Goal: Information Seeking & Learning: Learn about a topic

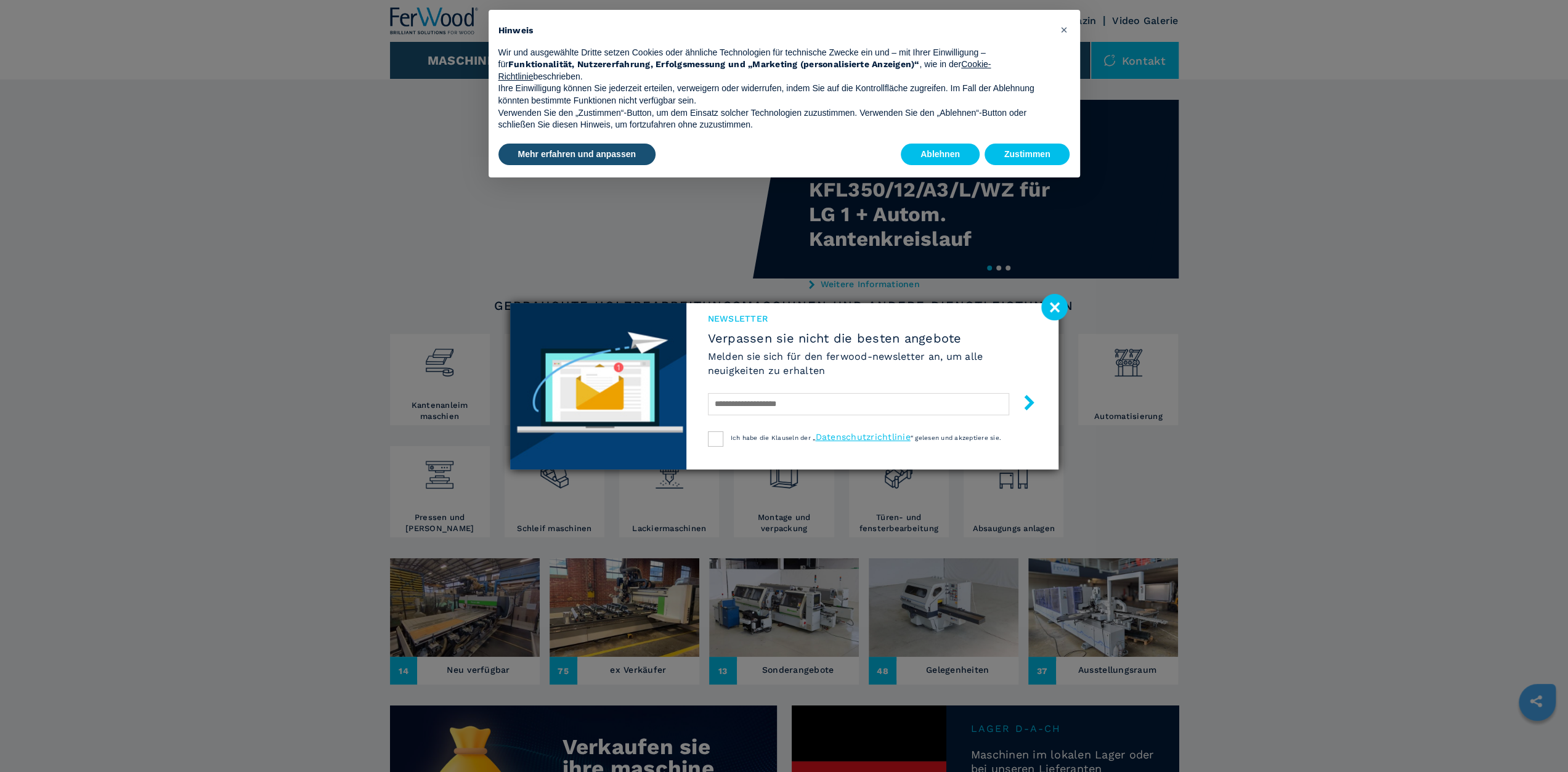
click at [1052, 316] on image at bounding box center [1054, 307] width 27 height 27
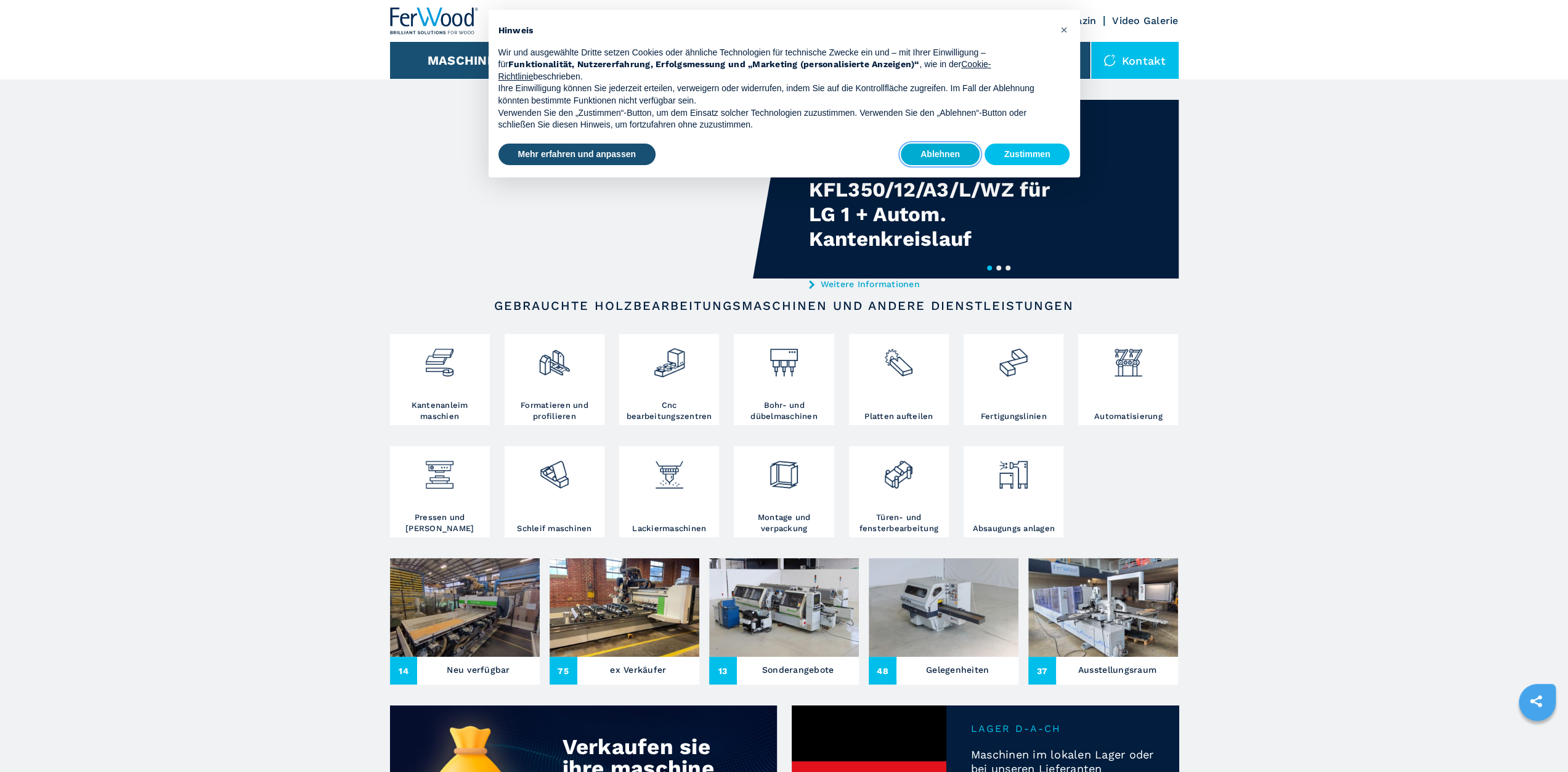
drag, startPoint x: 944, startPoint y: 149, endPoint x: 881, endPoint y: 213, distance: 89.8
click at [944, 148] on button "Ablehnen" at bounding box center [941, 154] width 79 height 23
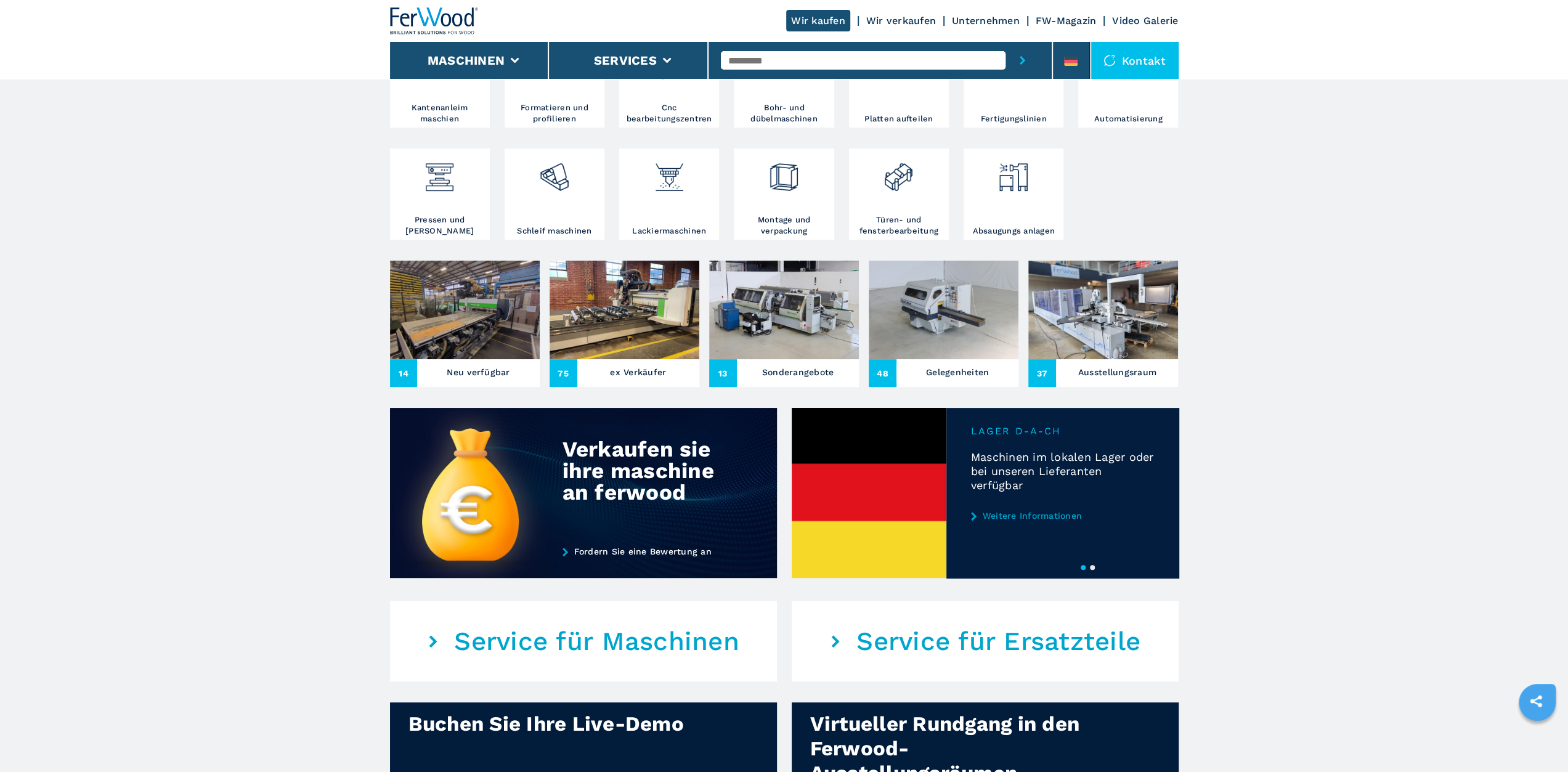
scroll to position [123, 0]
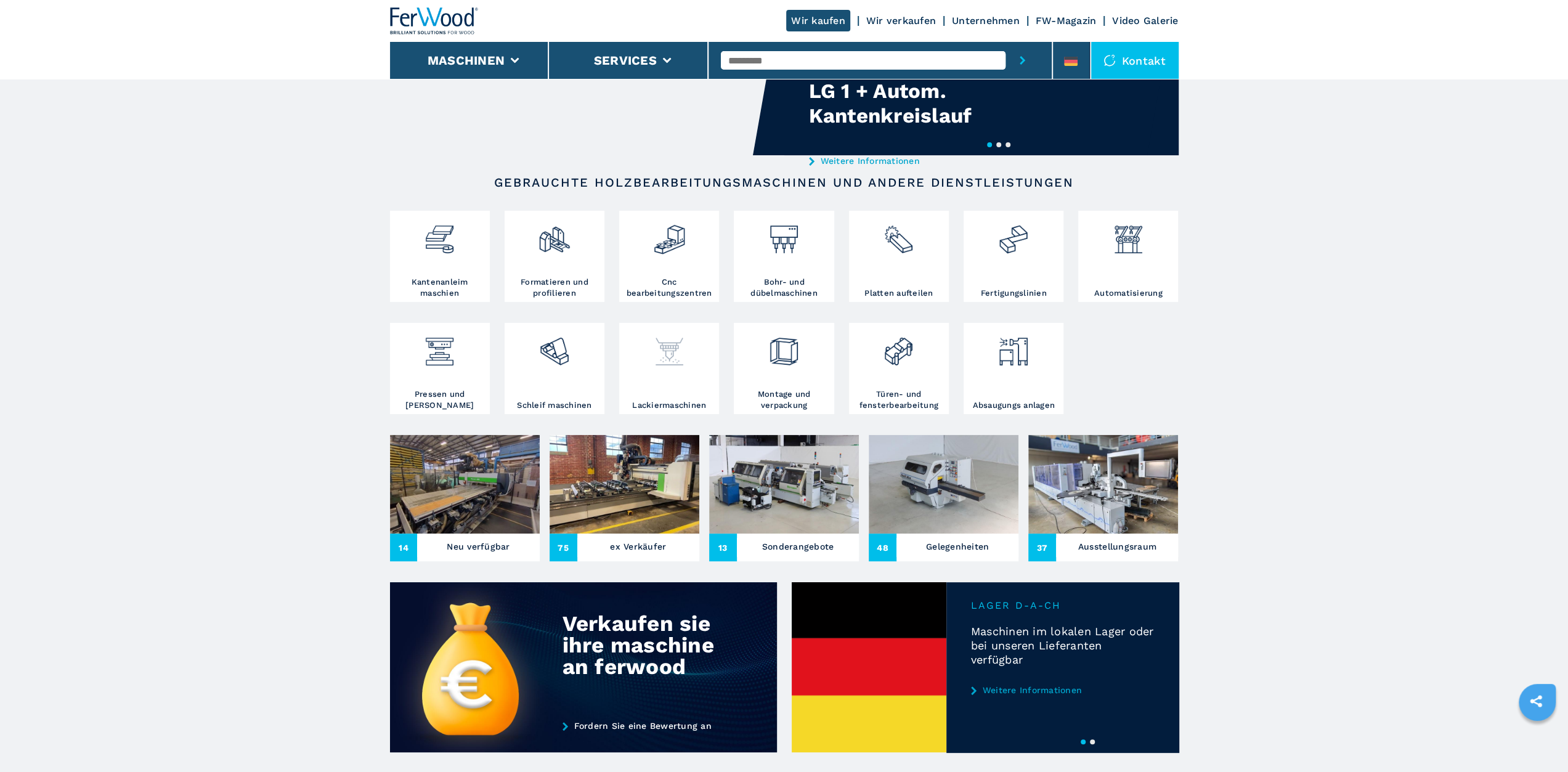
click at [685, 363] on img at bounding box center [670, 346] width 33 height 42
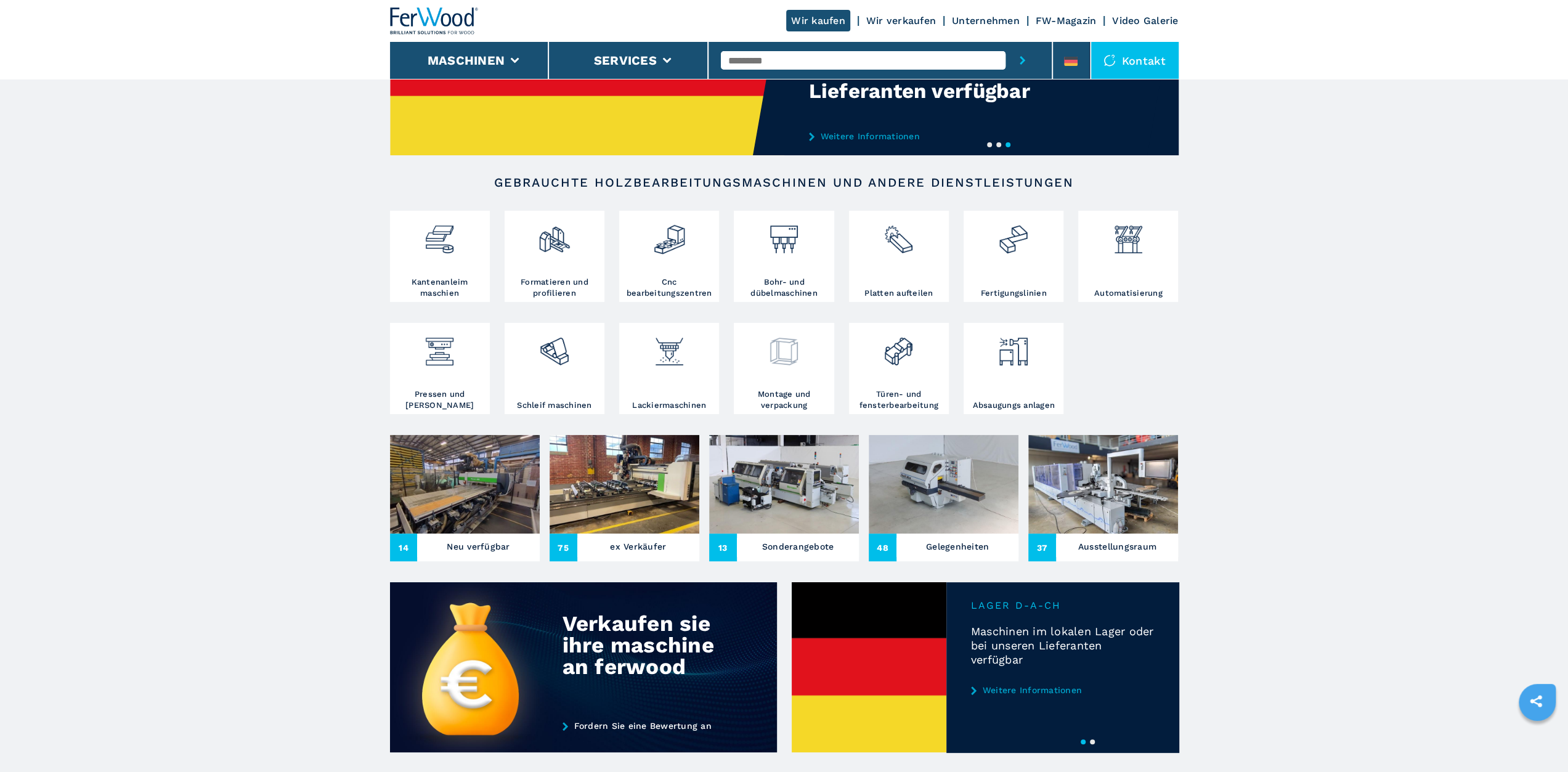
drag, startPoint x: 779, startPoint y: 366, endPoint x: 786, endPoint y: 368, distance: 7.3
click at [779, 366] on img at bounding box center [784, 346] width 33 height 42
click at [788, 399] on h3 "Montage und verpackung" at bounding box center [783, 400] width 93 height 23
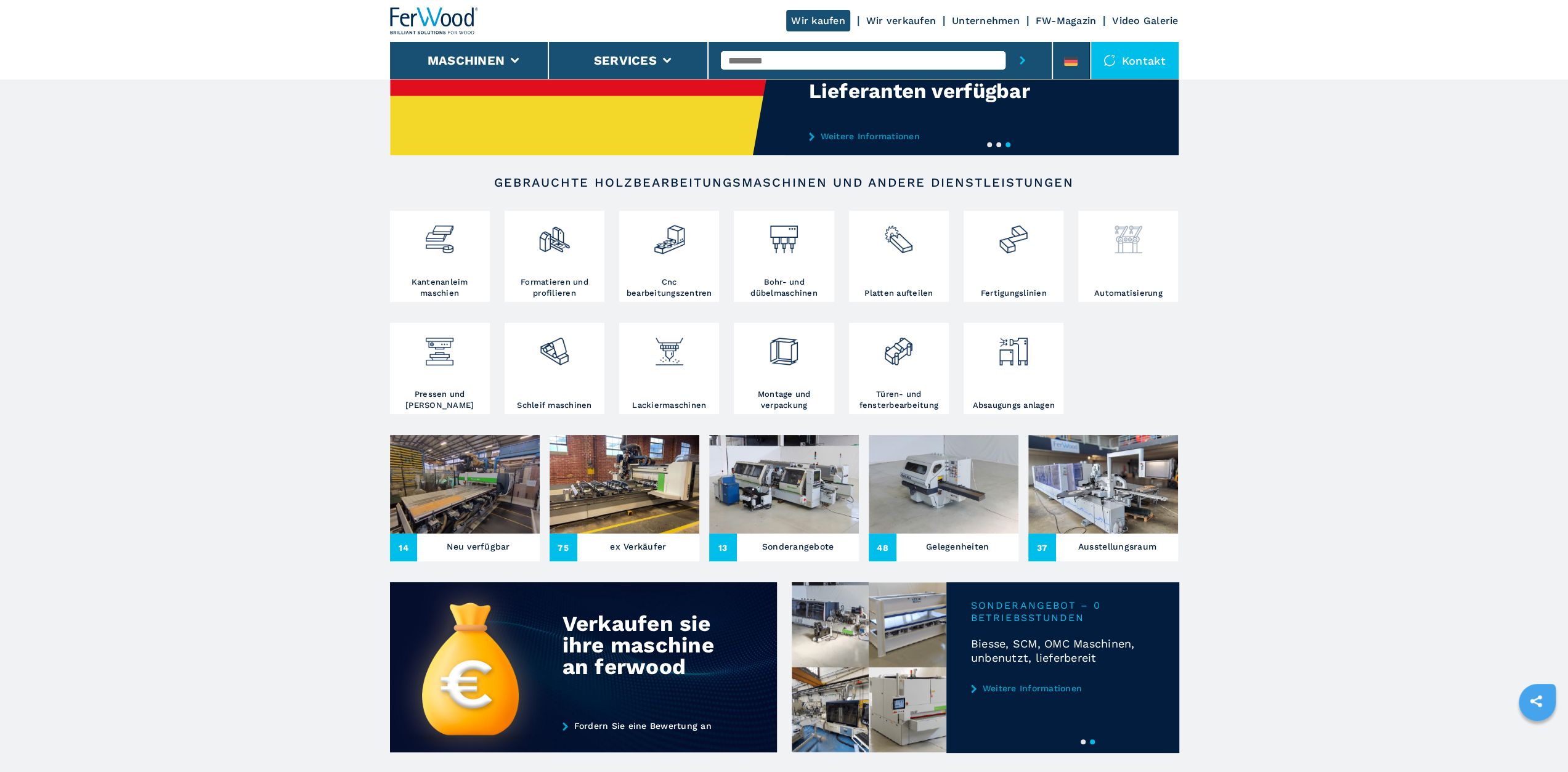
click at [1145, 235] on img at bounding box center [1129, 234] width 33 height 42
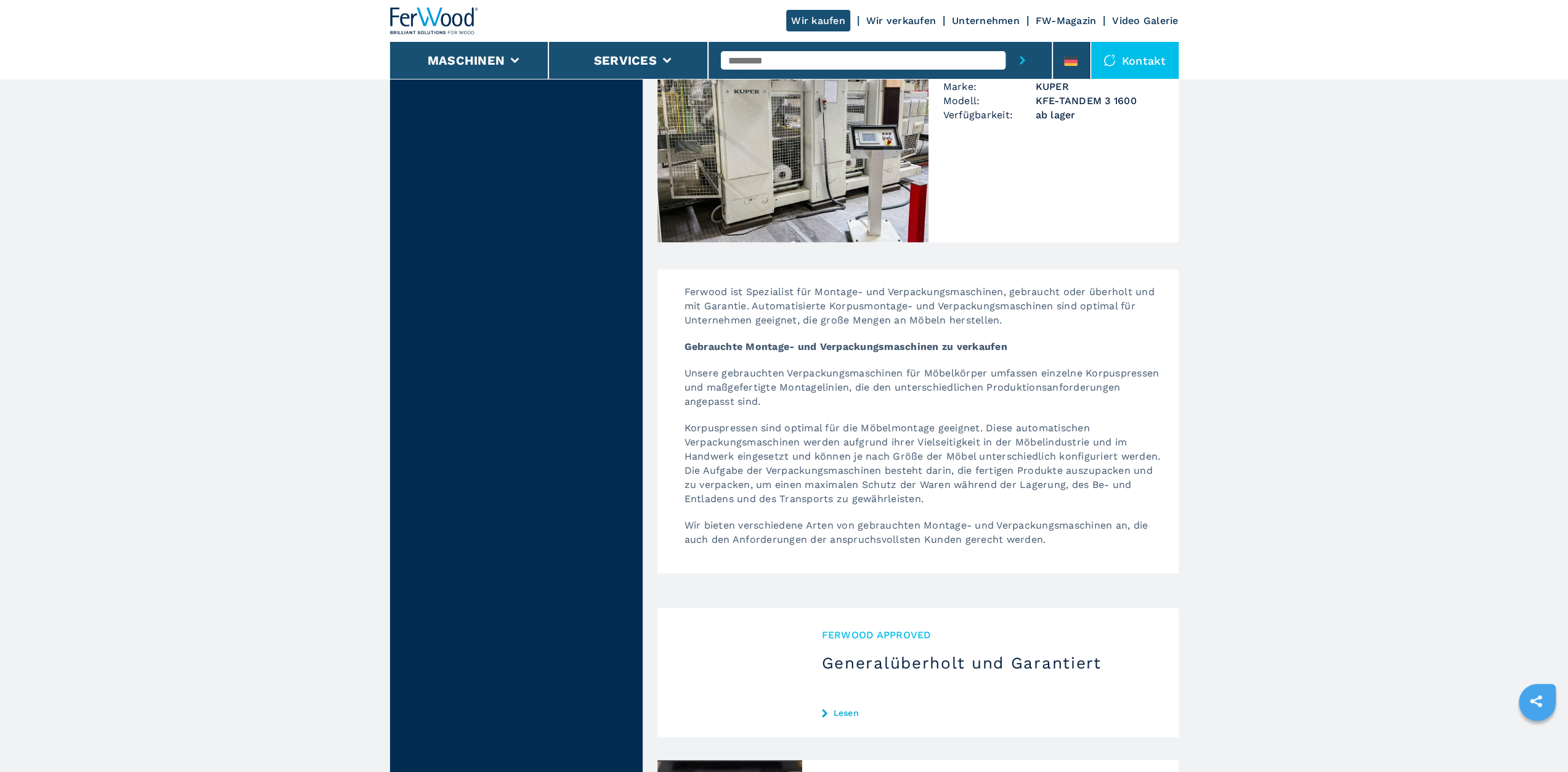
scroll to position [2465, 0]
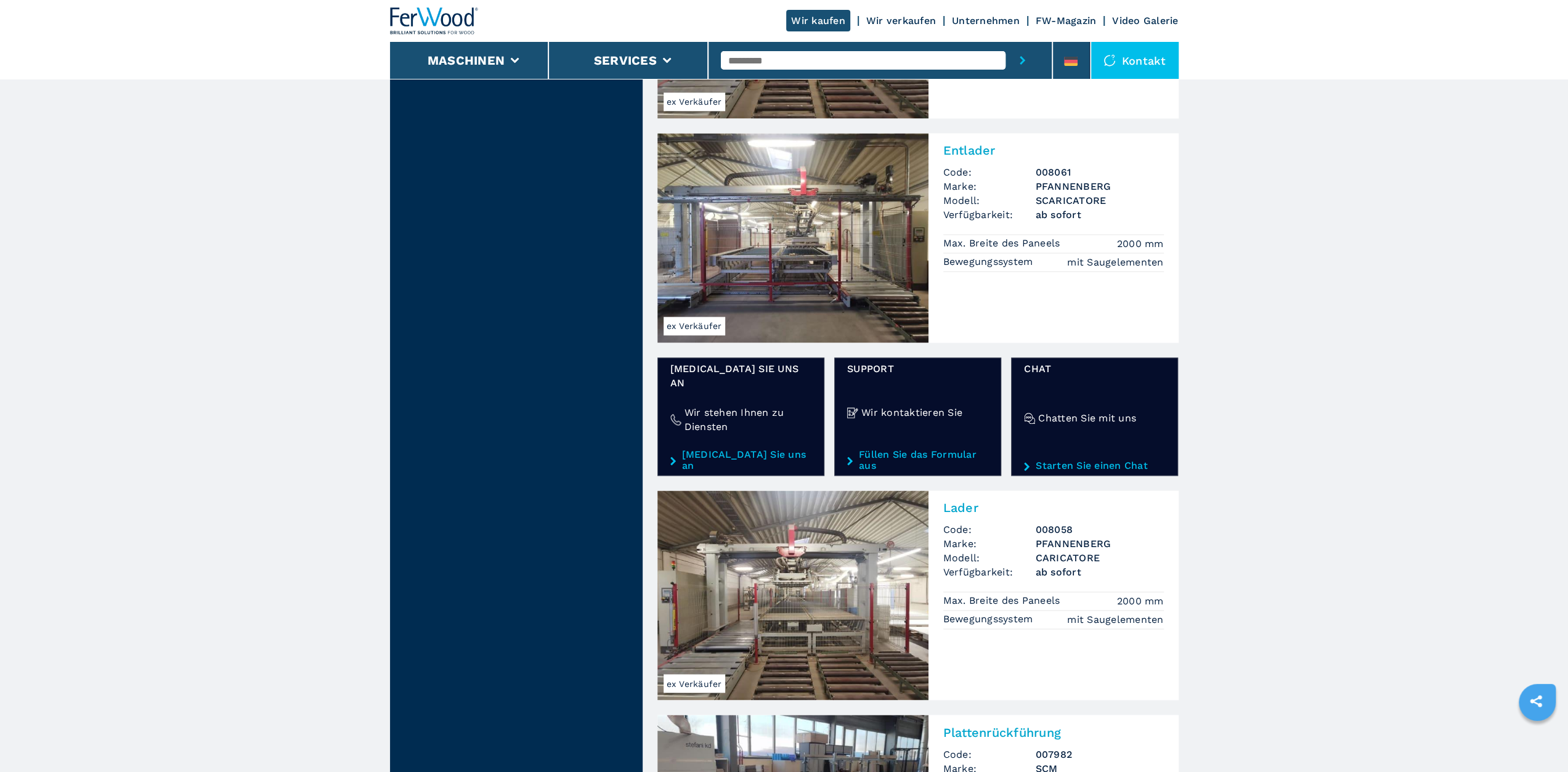
scroll to position [1725, 0]
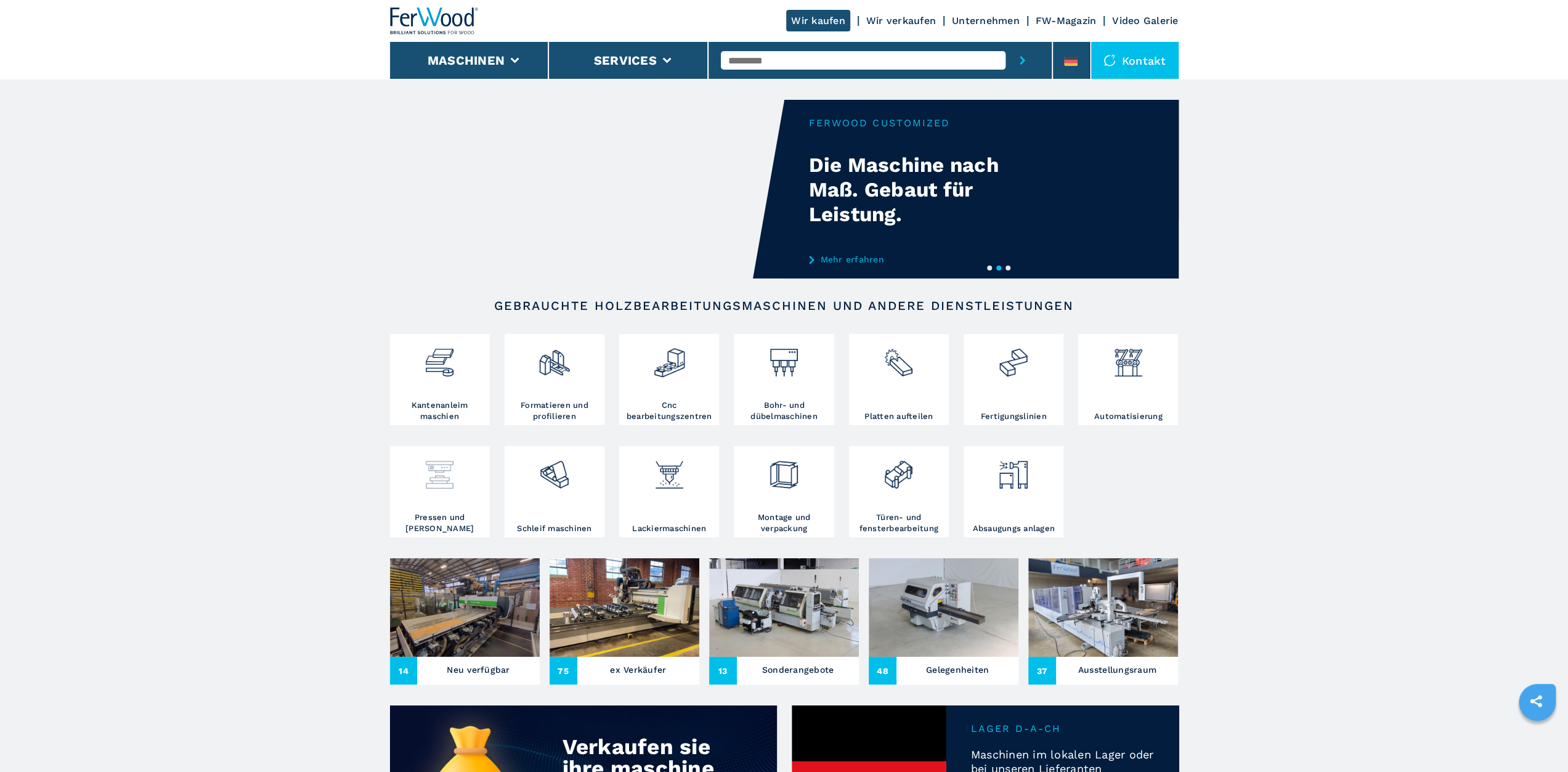
click at [443, 476] on img at bounding box center [440, 470] width 33 height 42
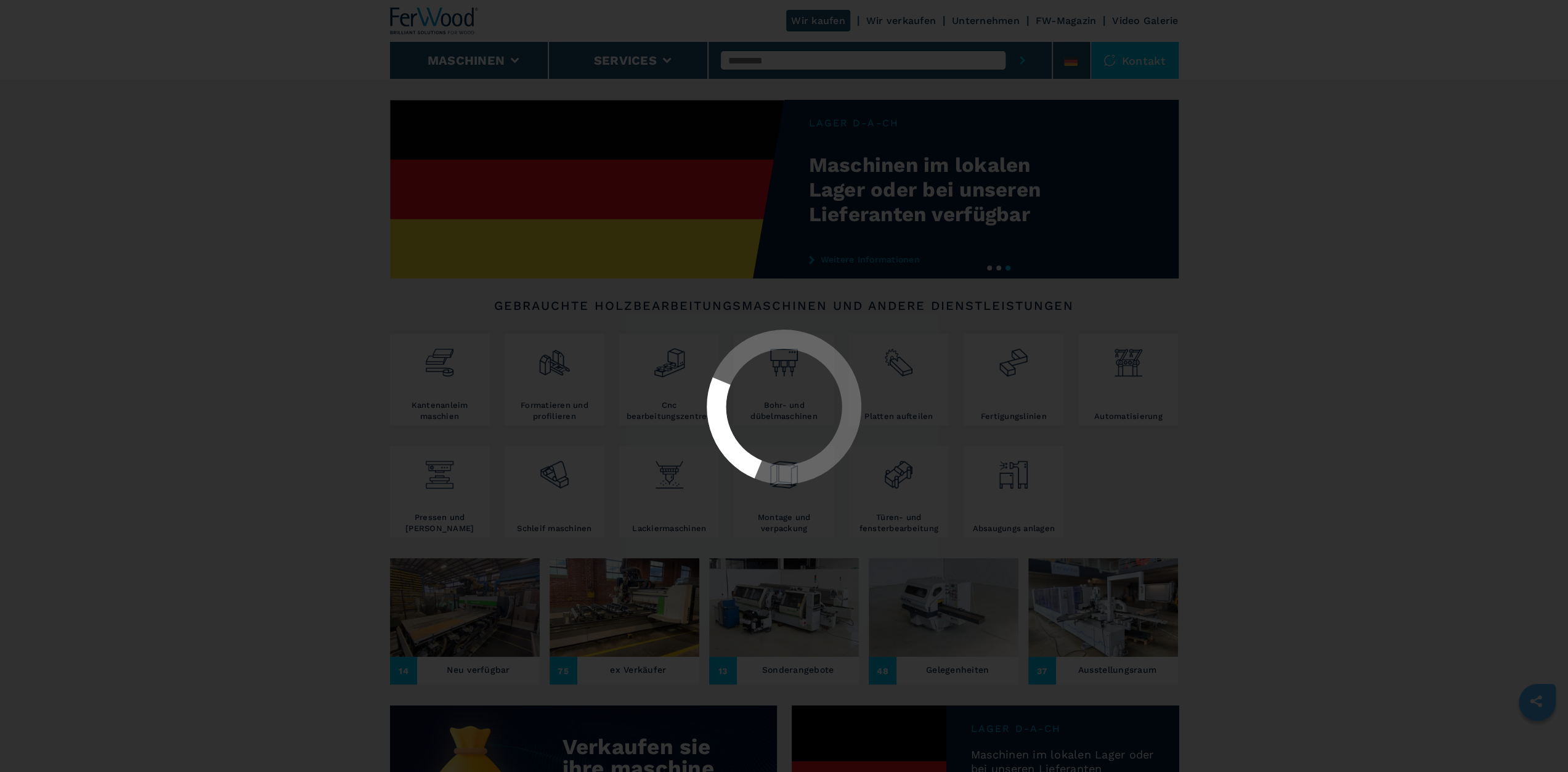
select select "**********"
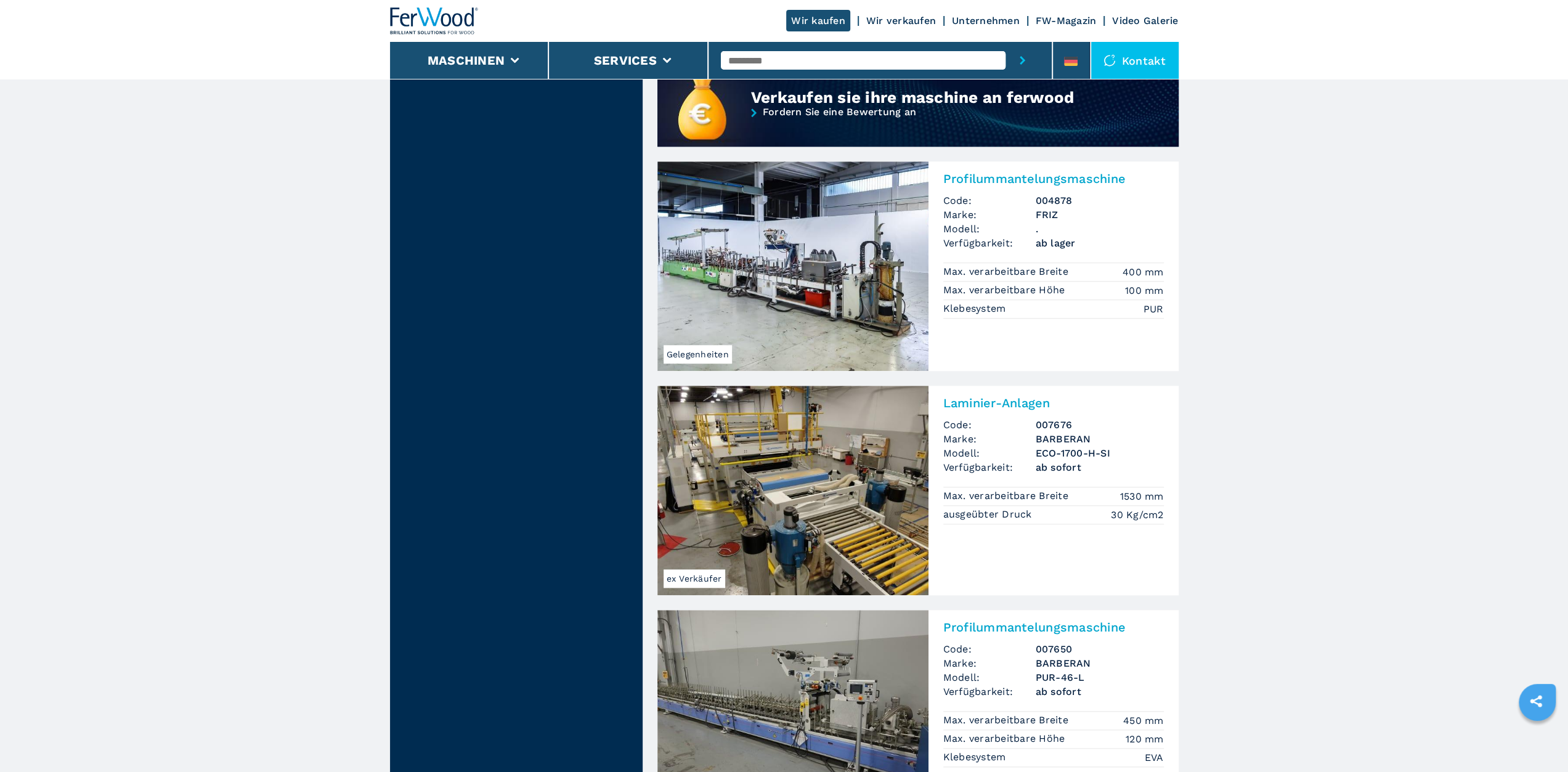
scroll to position [985, 0]
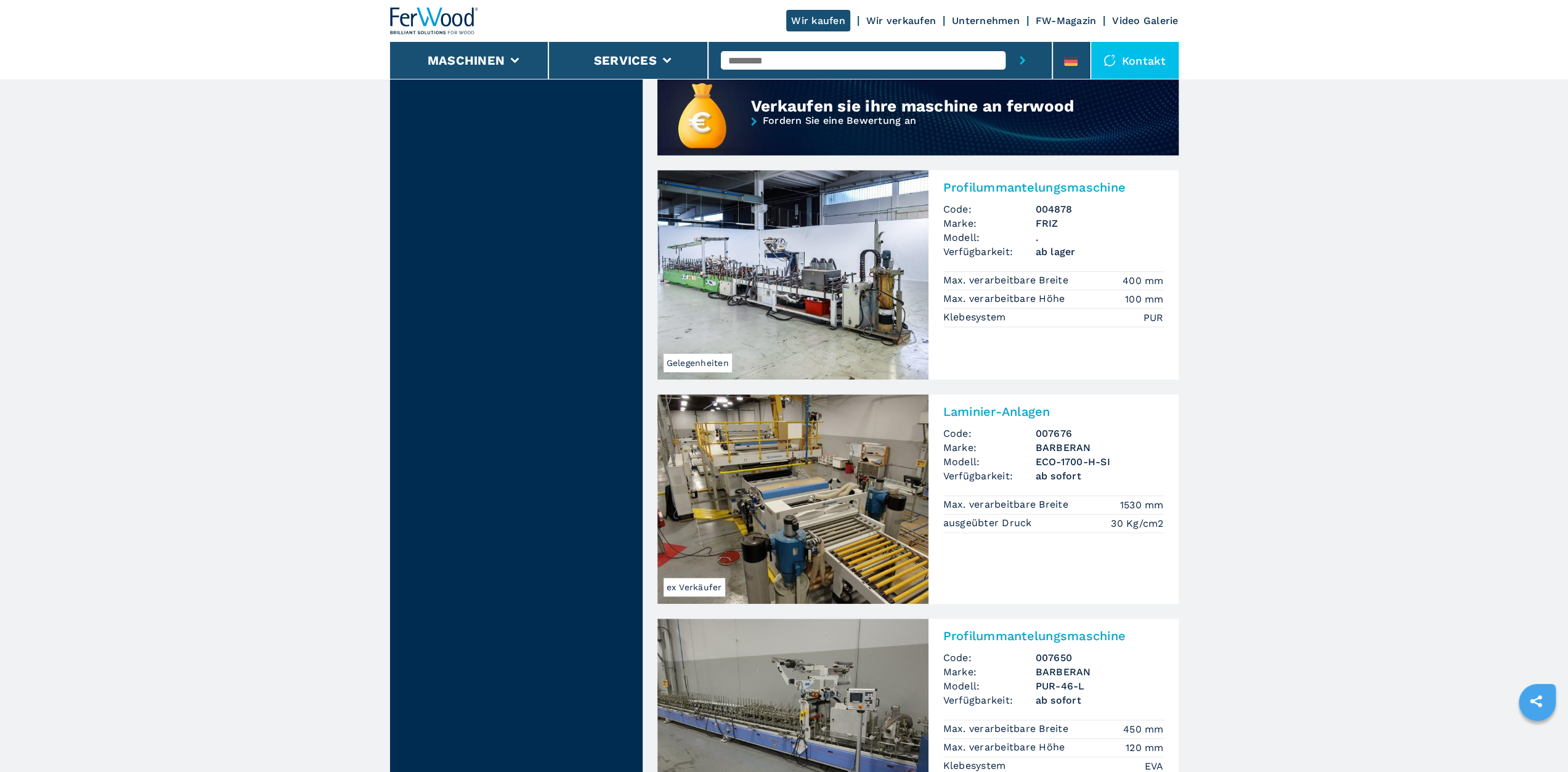
click at [970, 413] on h2 "Laminier-Anlagen" at bounding box center [1053, 412] width 220 height 15
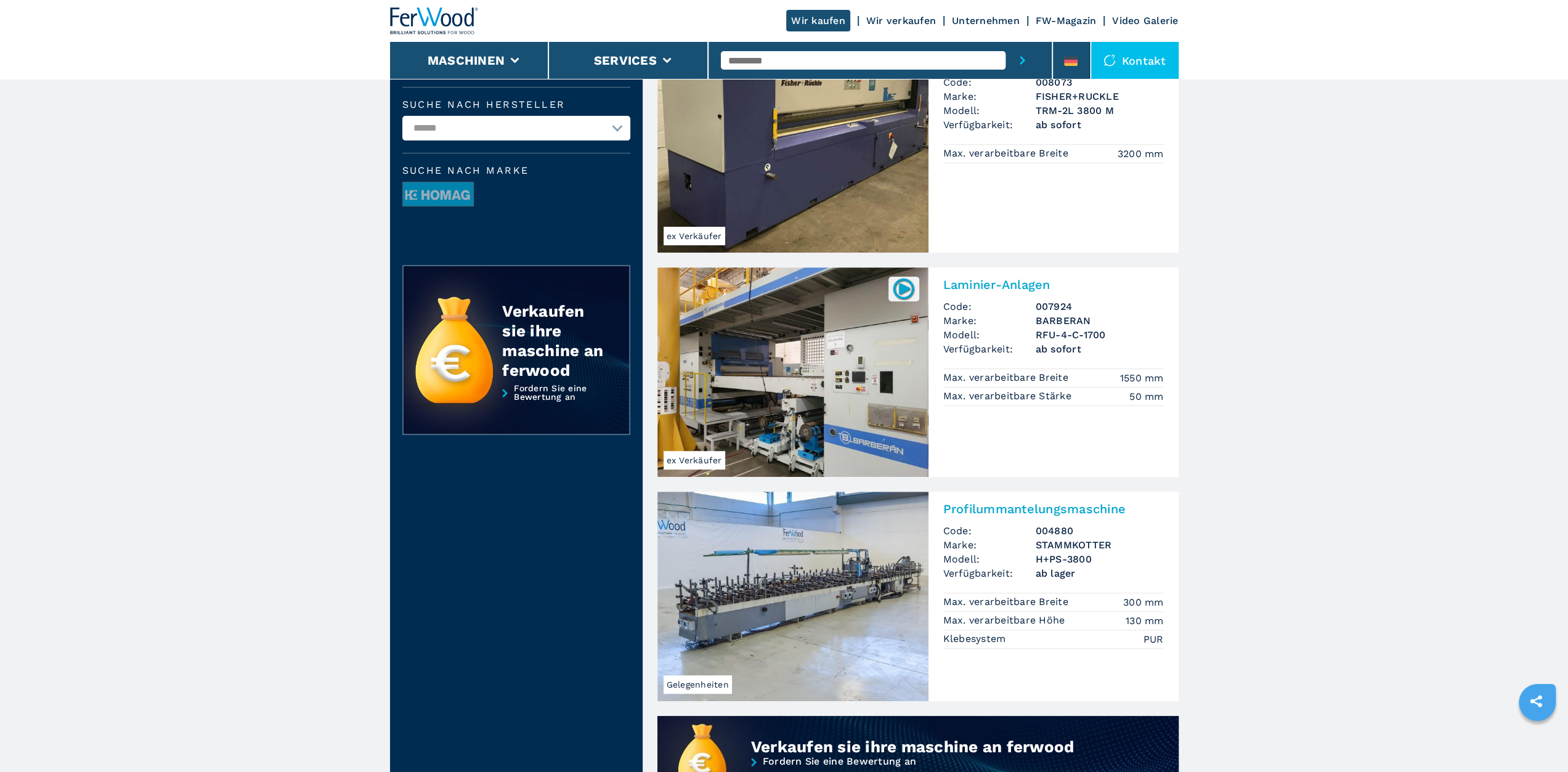
scroll to position [0, 0]
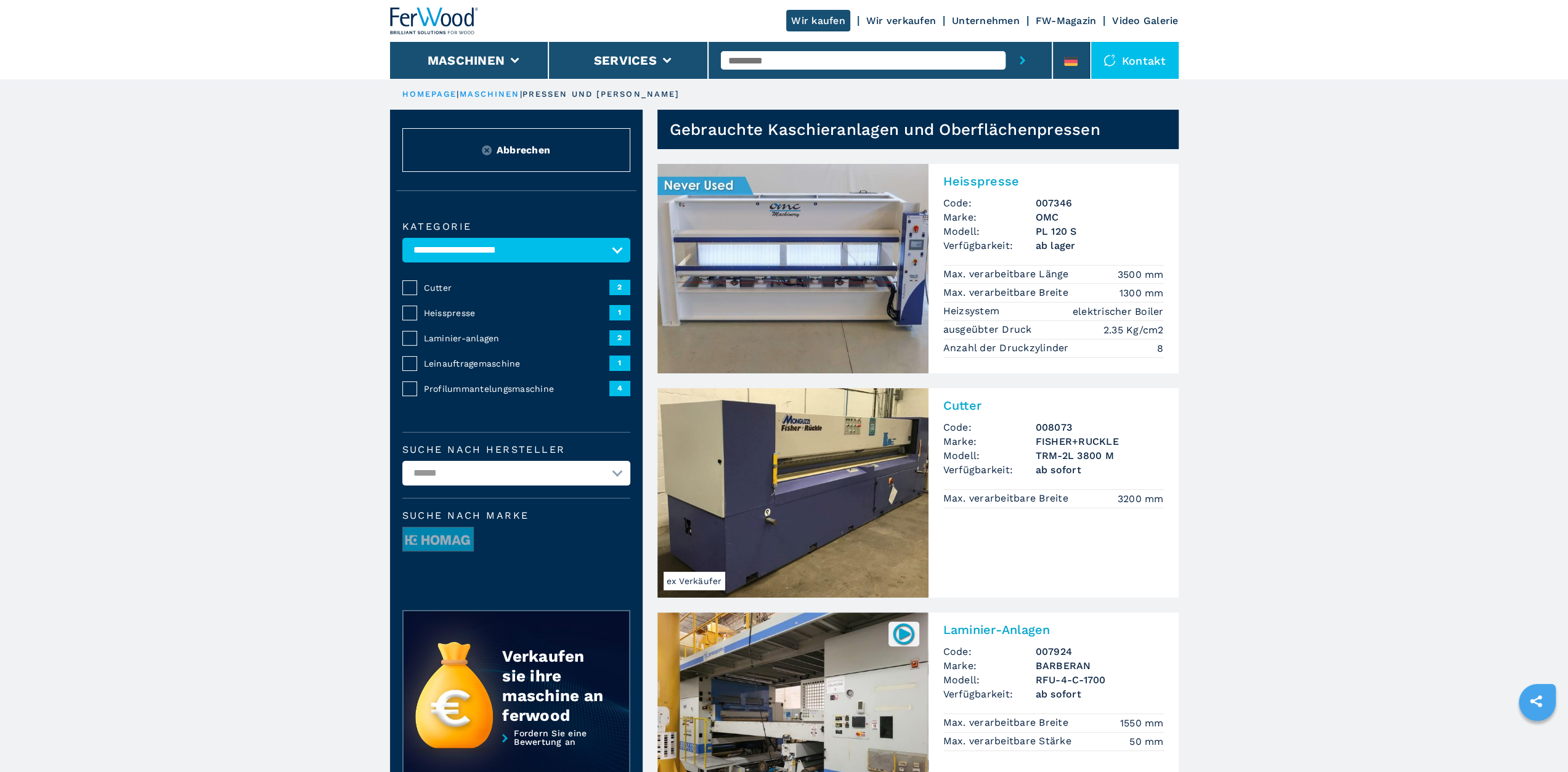
click at [442, 14] on img at bounding box center [434, 21] width 89 height 27
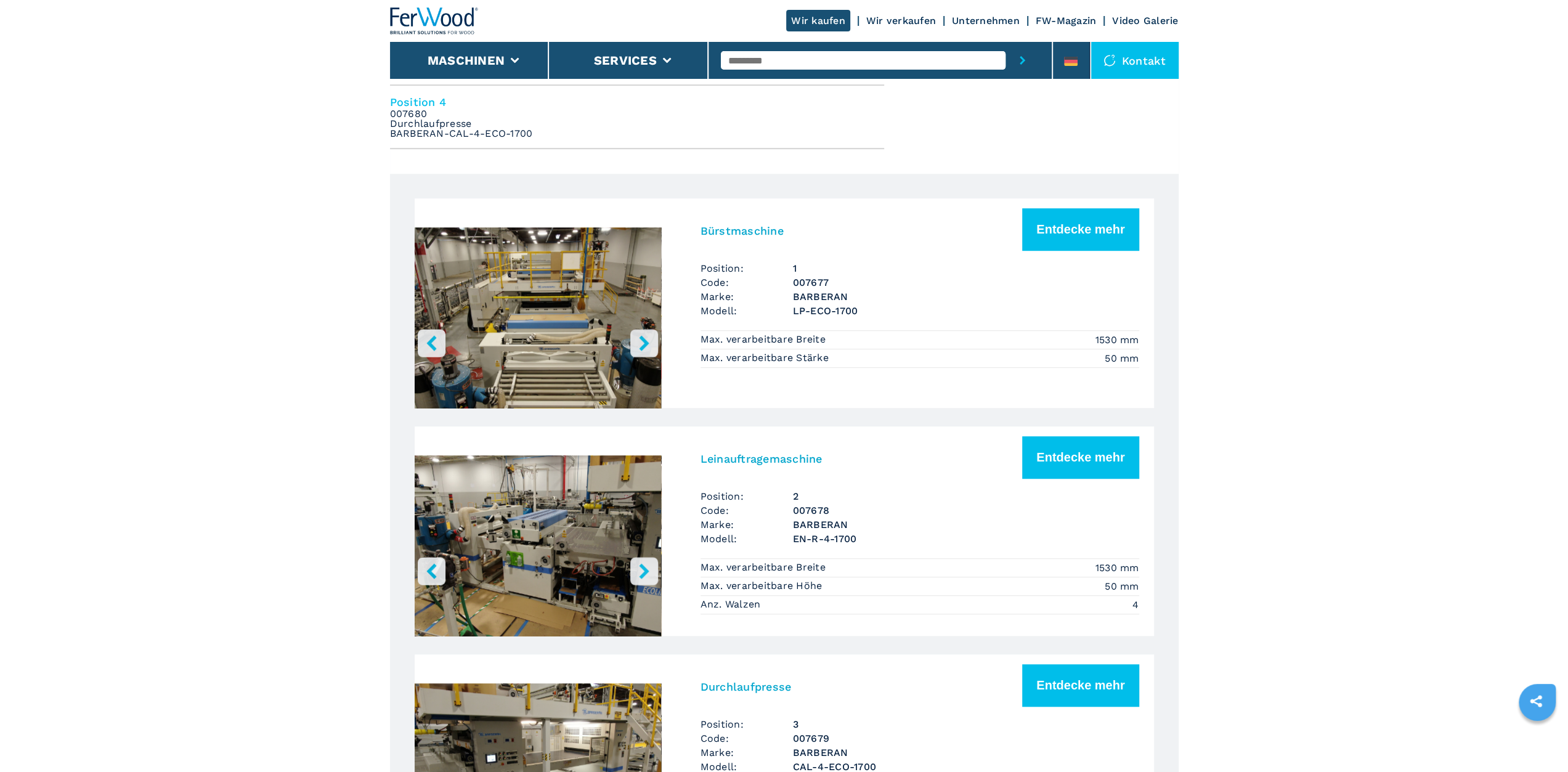
scroll to position [863, 0]
